Goal: Navigation & Orientation: Understand site structure

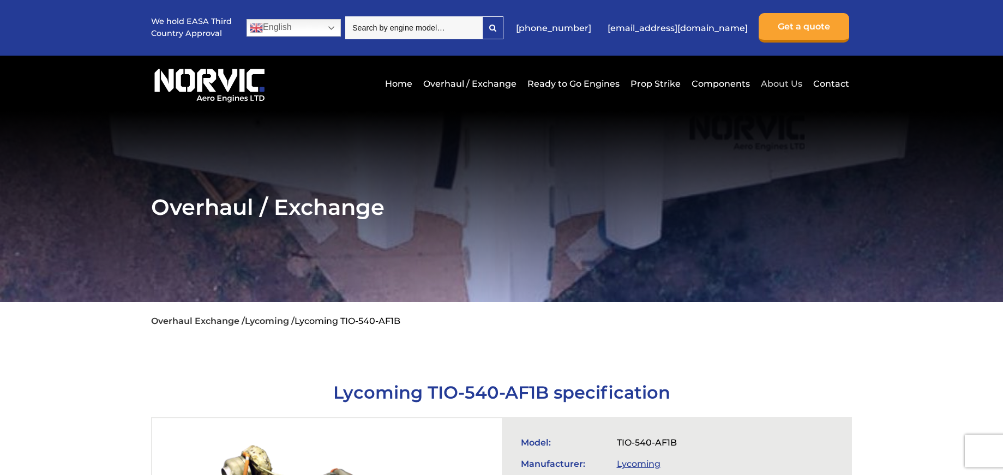
click at [789, 80] on link "About Us" at bounding box center [781, 83] width 47 height 27
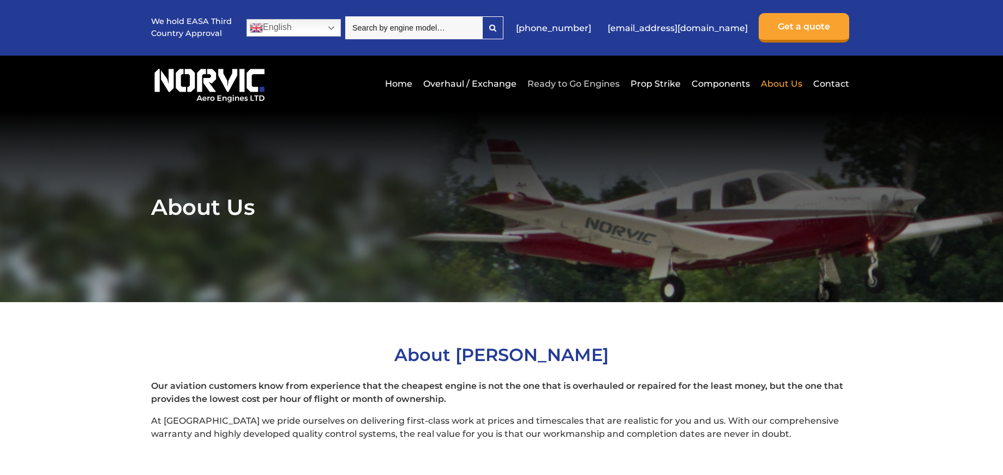
click at [569, 83] on link "Ready to Go Engines" at bounding box center [574, 83] width 98 height 27
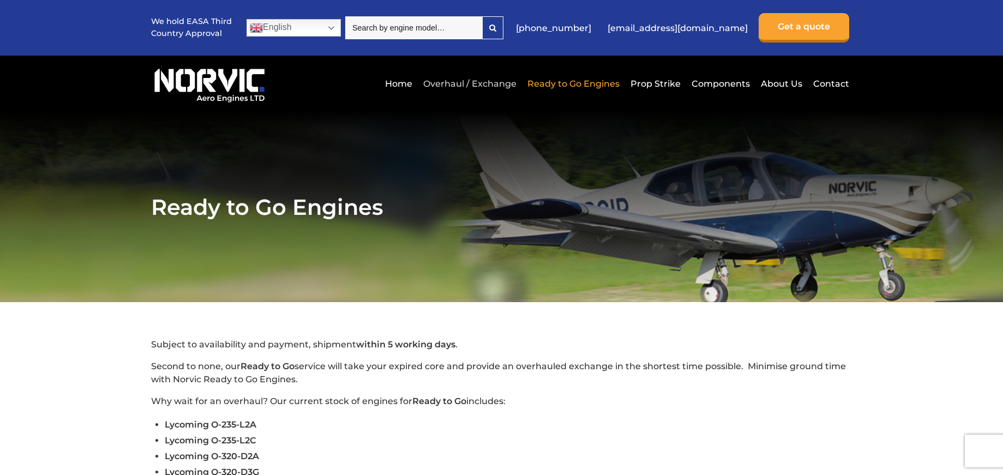
click at [491, 81] on link "Overhaul / Exchange" at bounding box center [469, 83] width 99 height 27
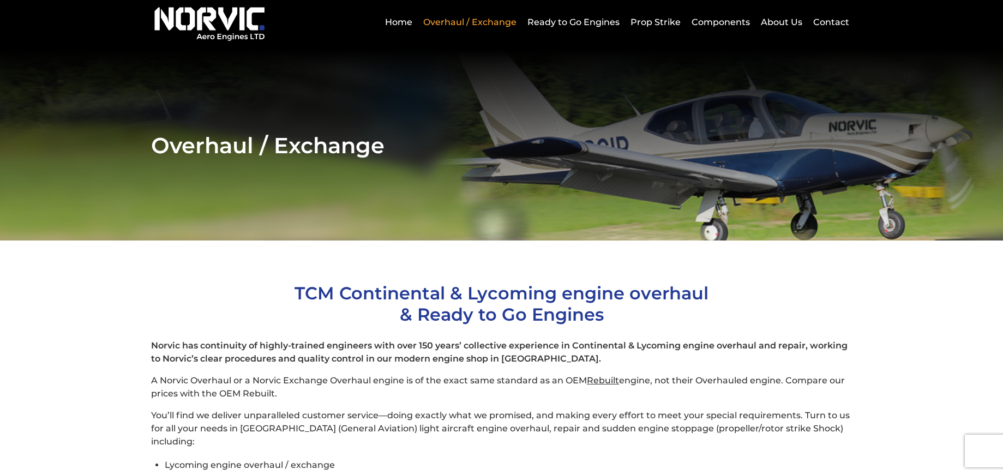
scroll to position [58, 0]
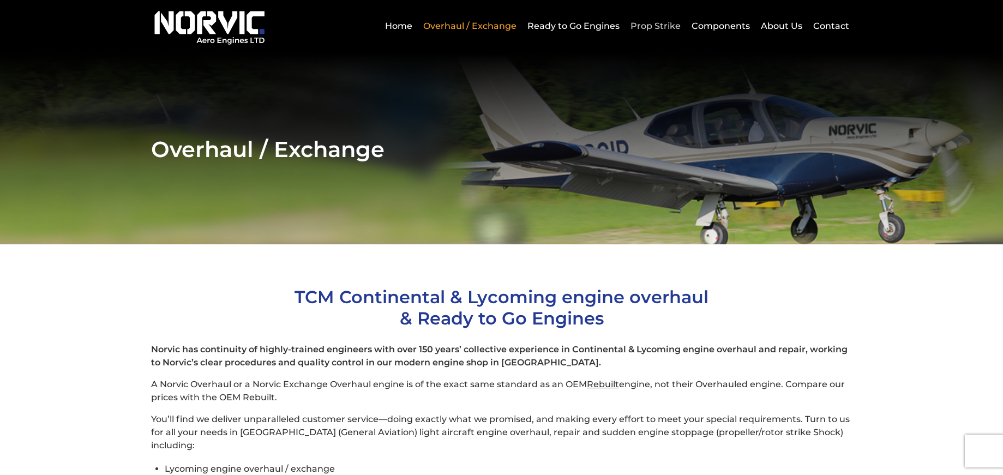
click at [662, 28] on link "Prop Strike" at bounding box center [656, 26] width 56 height 27
